Goal: Transaction & Acquisition: Purchase product/service

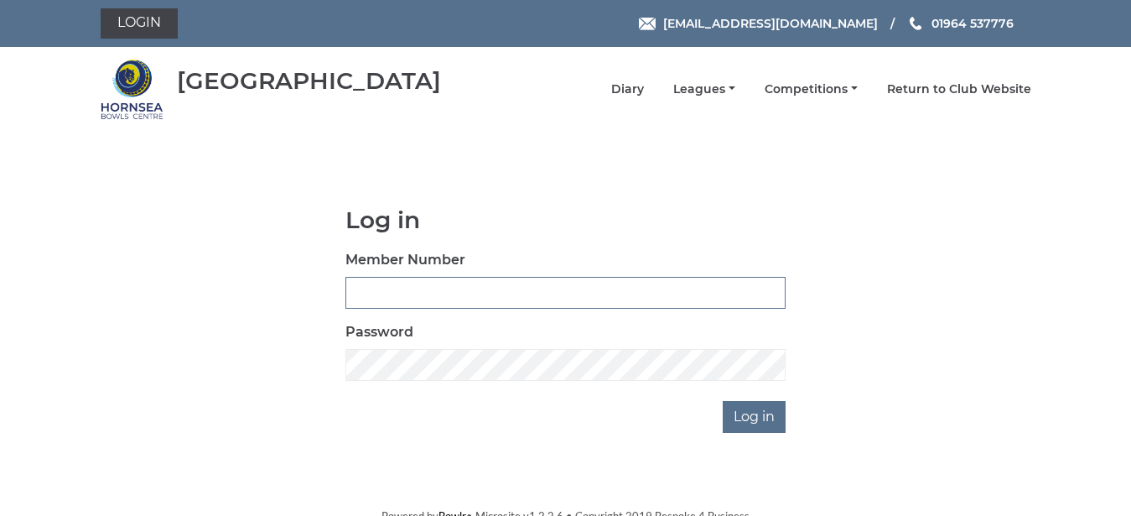
click at [385, 303] on input "Member Number" at bounding box center [565, 293] width 440 height 32
type input "0869"
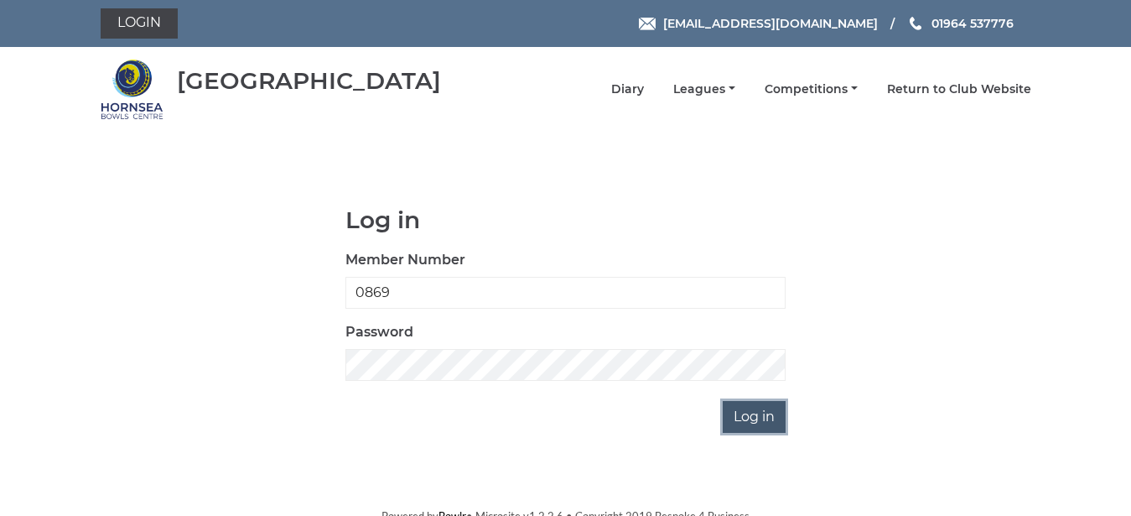
click at [755, 421] on input "Log in" at bounding box center [754, 417] width 63 height 32
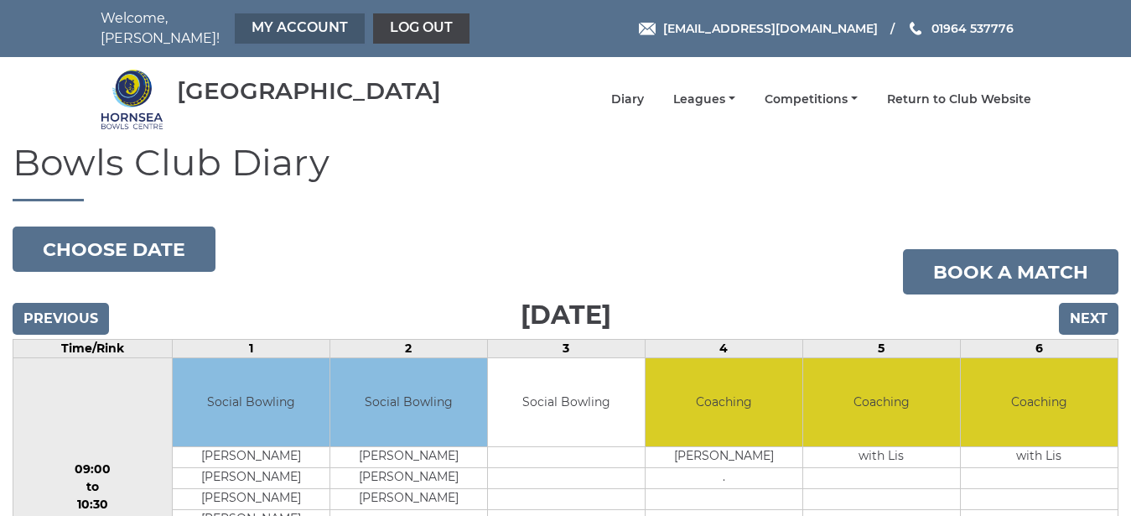
click at [270, 25] on link "My Account" at bounding box center [300, 28] width 130 height 30
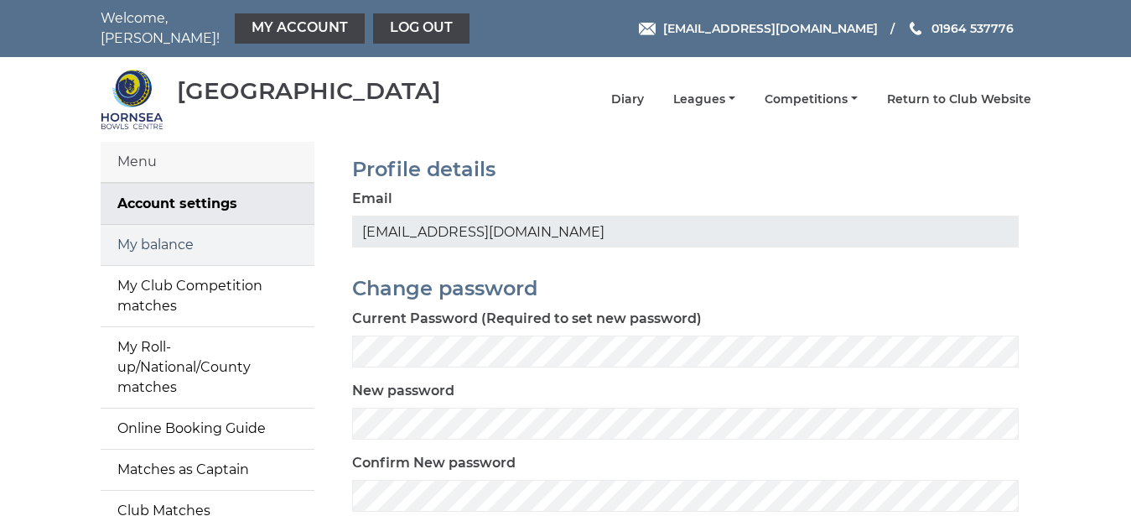
click at [174, 236] on link "My balance" at bounding box center [208, 245] width 214 height 40
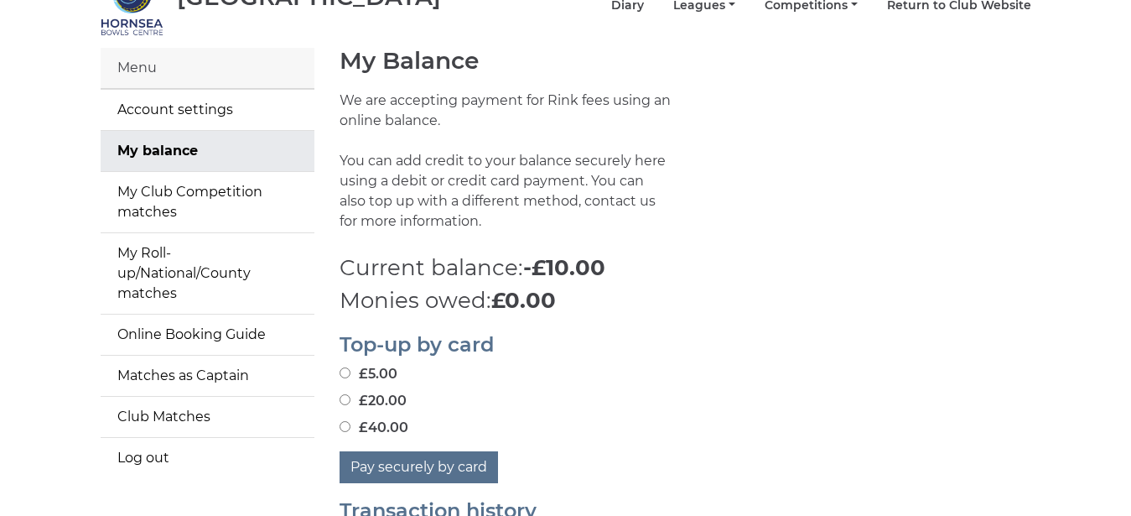
scroll to position [143, 0]
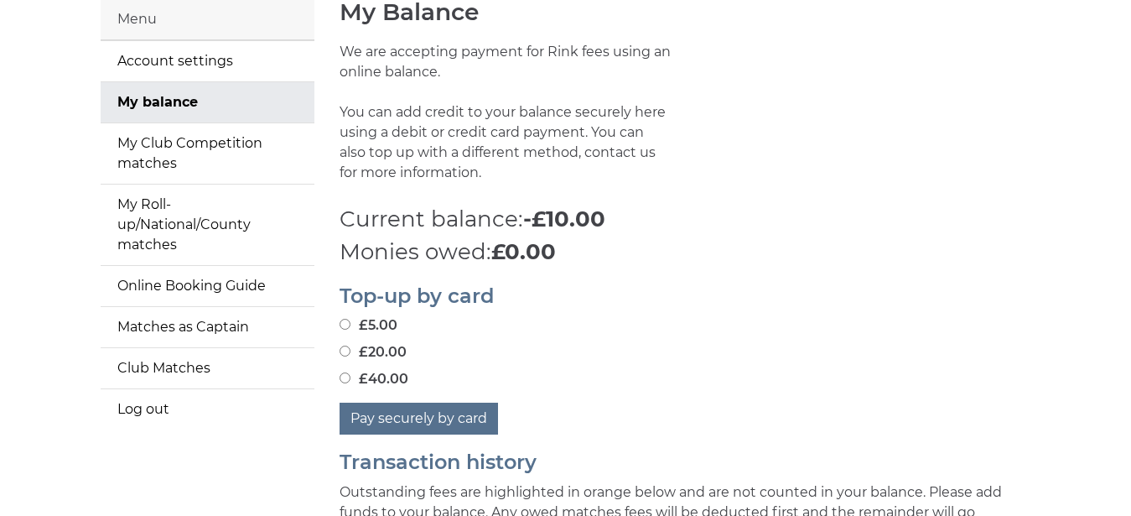
click at [345, 345] on input "£20.00" at bounding box center [345, 350] width 11 height 11
radio input "true"
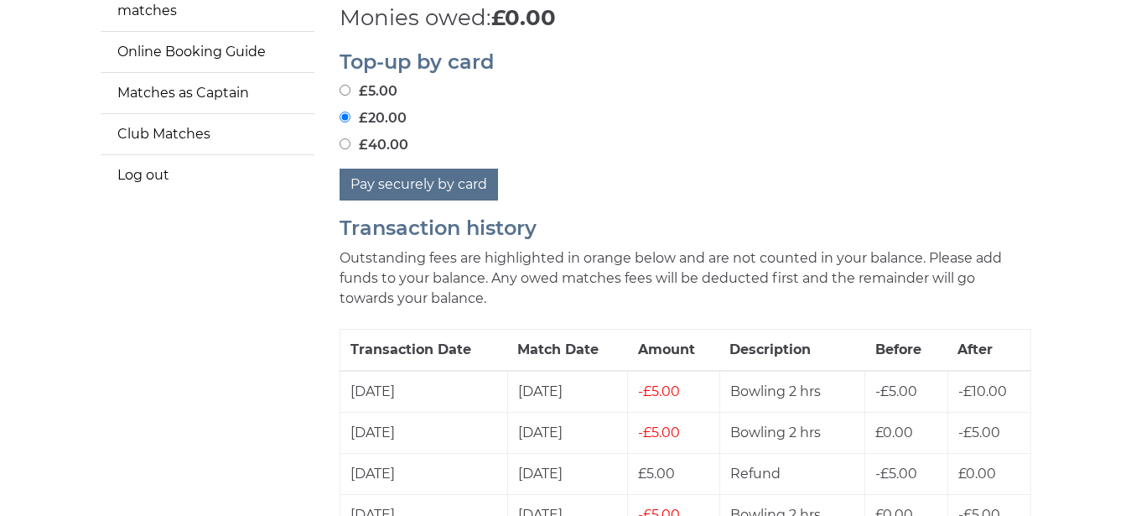
scroll to position [399, 0]
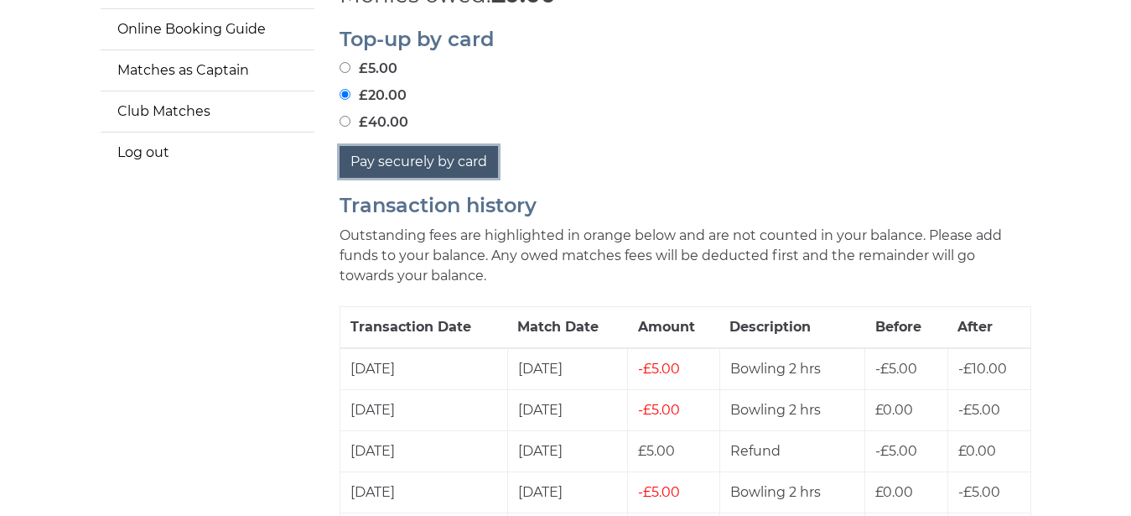
click at [400, 153] on button "Pay securely by card" at bounding box center [419, 162] width 158 height 32
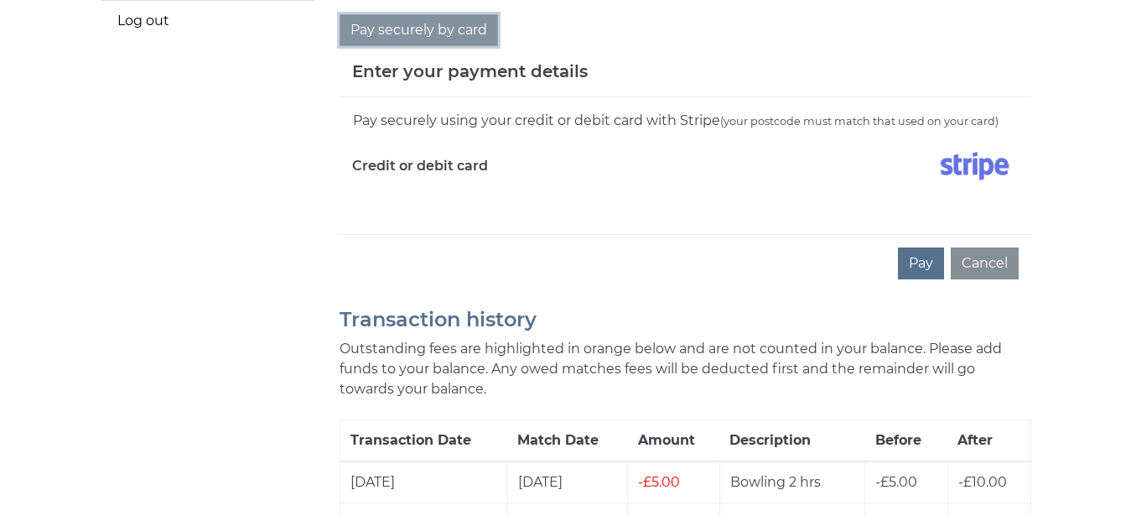
scroll to position [542, 0]
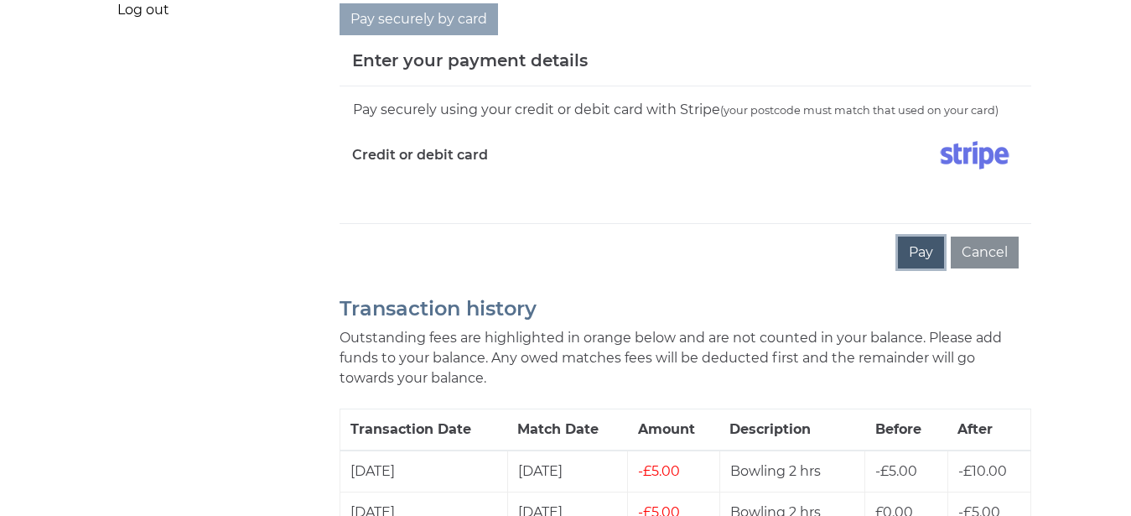
click at [910, 240] on button "Pay" at bounding box center [921, 252] width 46 height 32
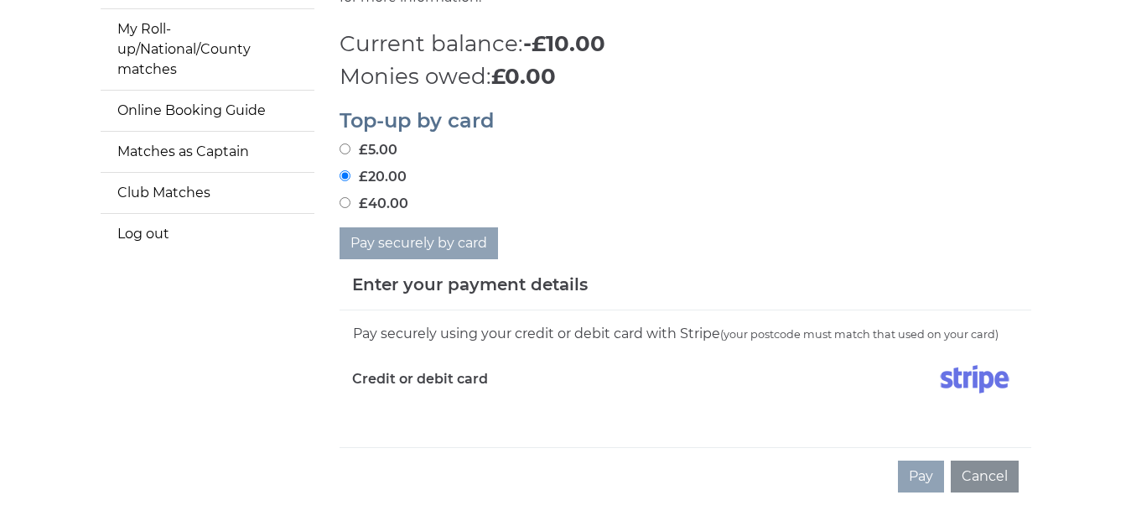
scroll to position [323, 0]
